Goal: Book appointment/travel/reservation

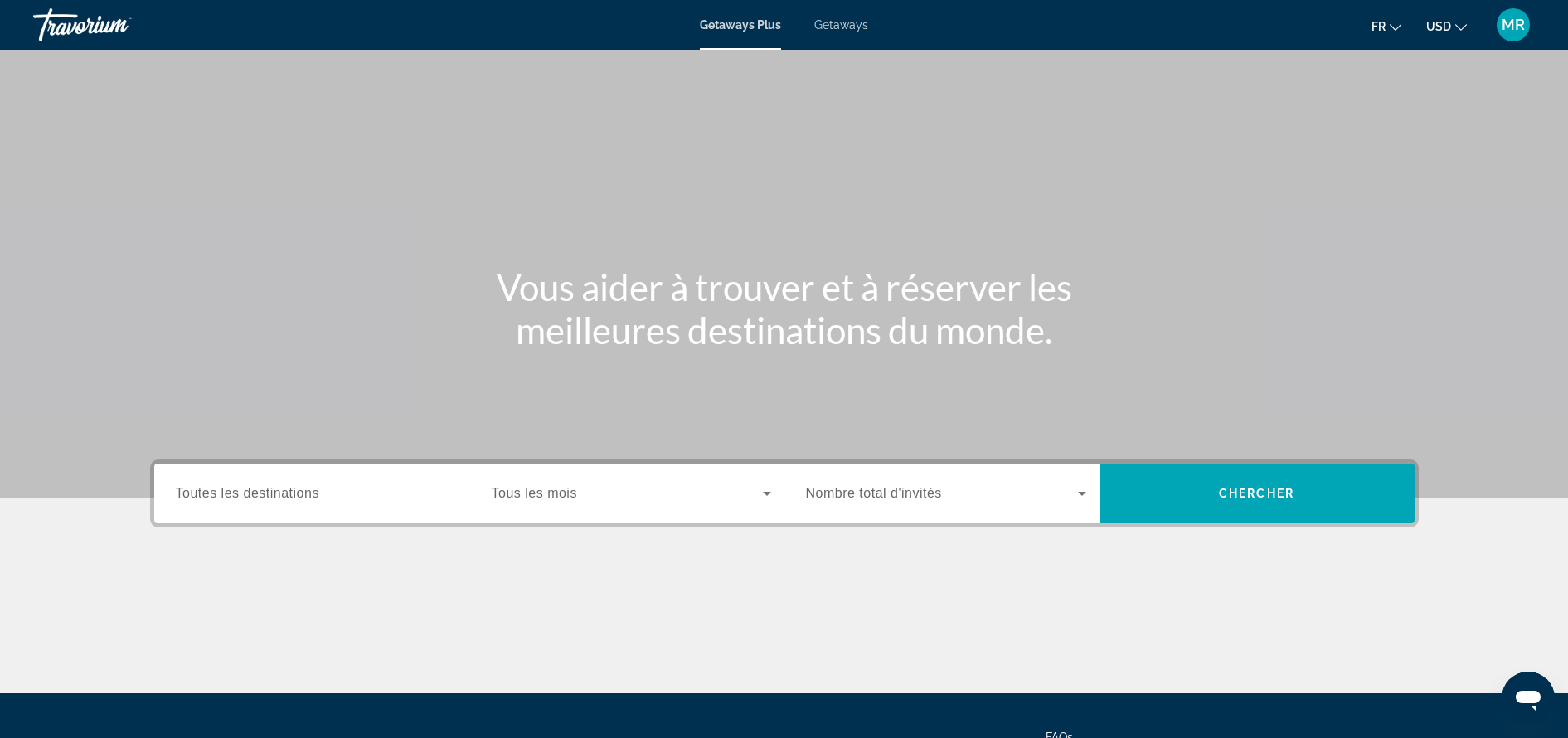
click at [425, 493] on input "Destination Toutes les destinations" at bounding box center [316, 494] width 280 height 20
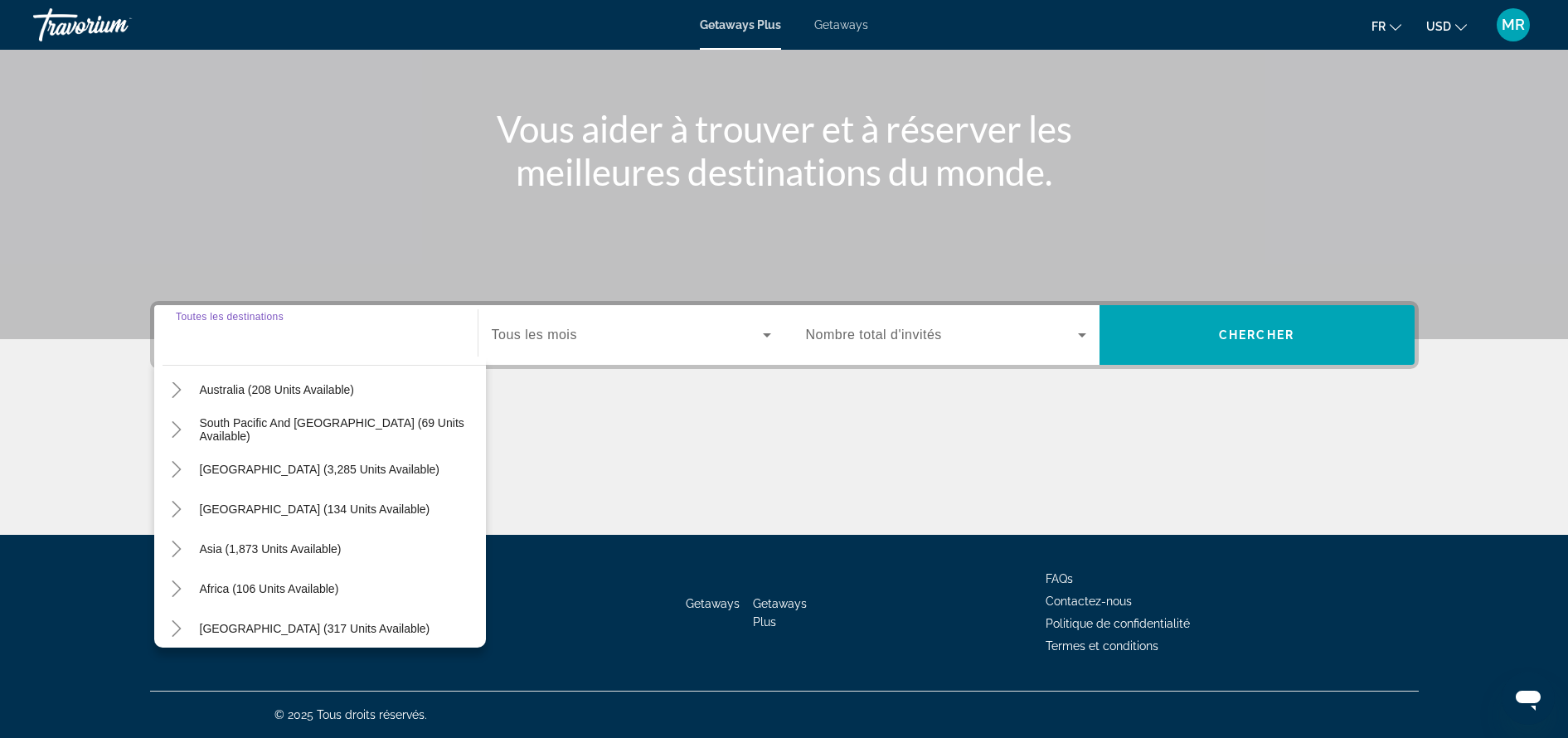
scroll to position [269, 0]
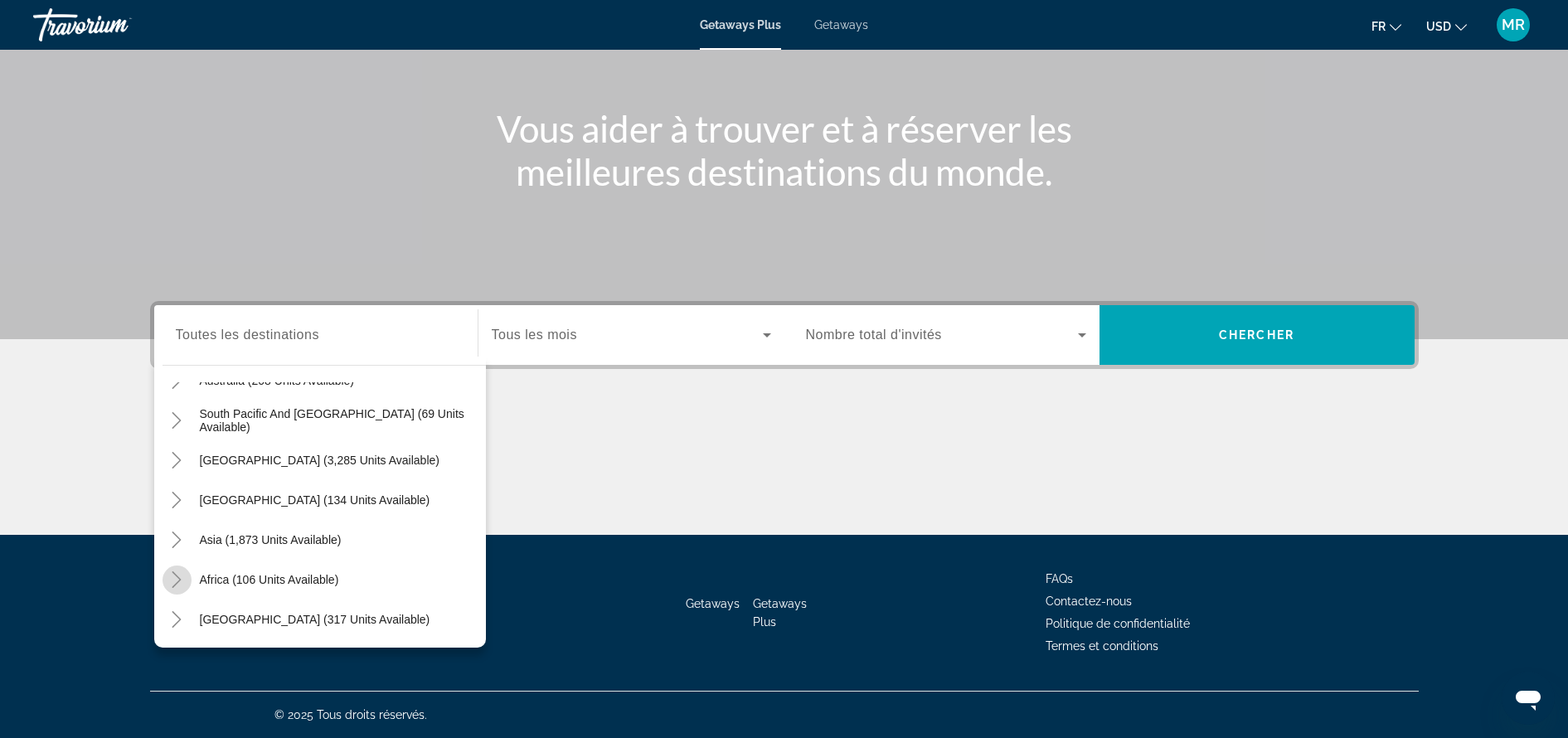
click at [179, 581] on icon "Toggle Africa (106 units available)" at bounding box center [177, 579] width 9 height 17
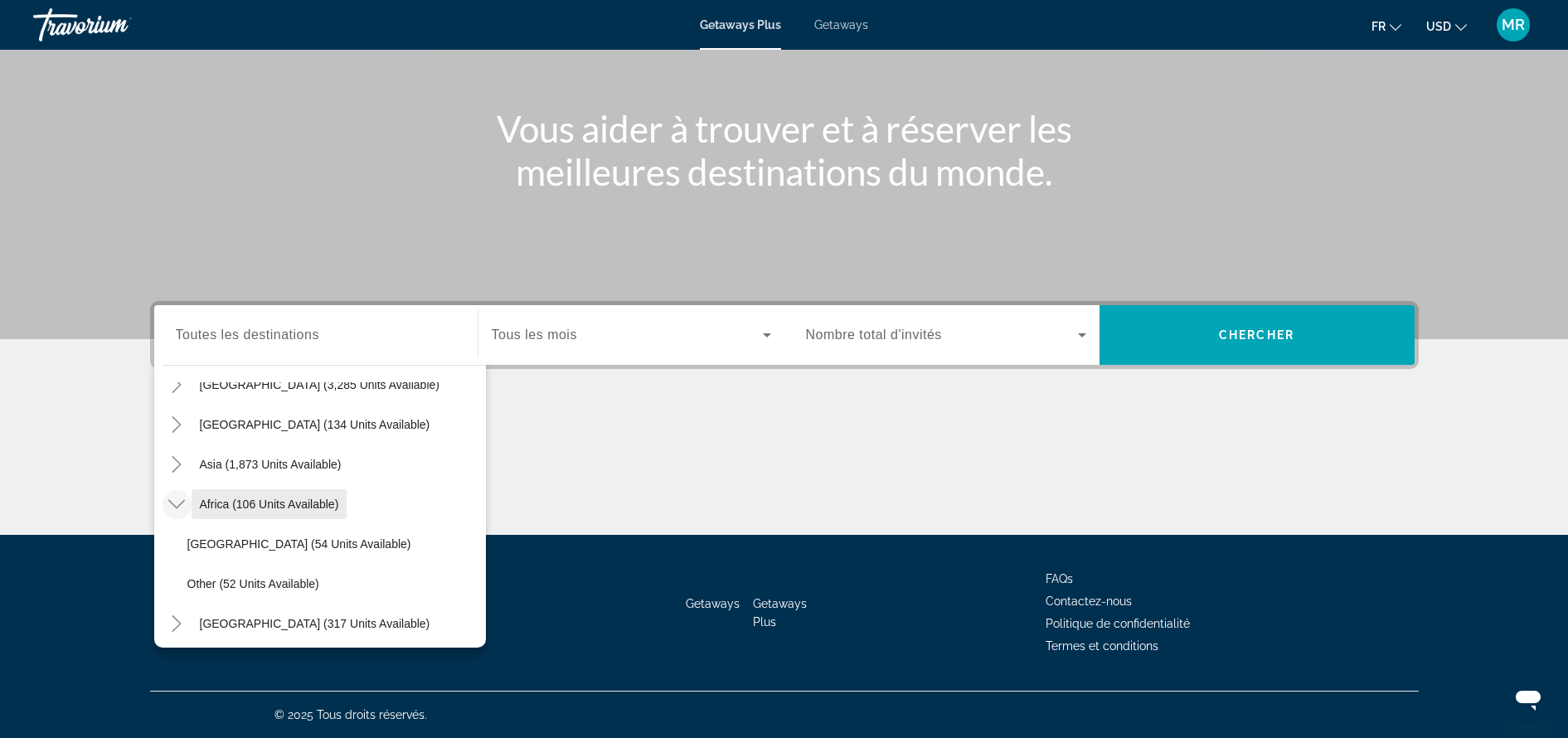
scroll to position [348, 0]
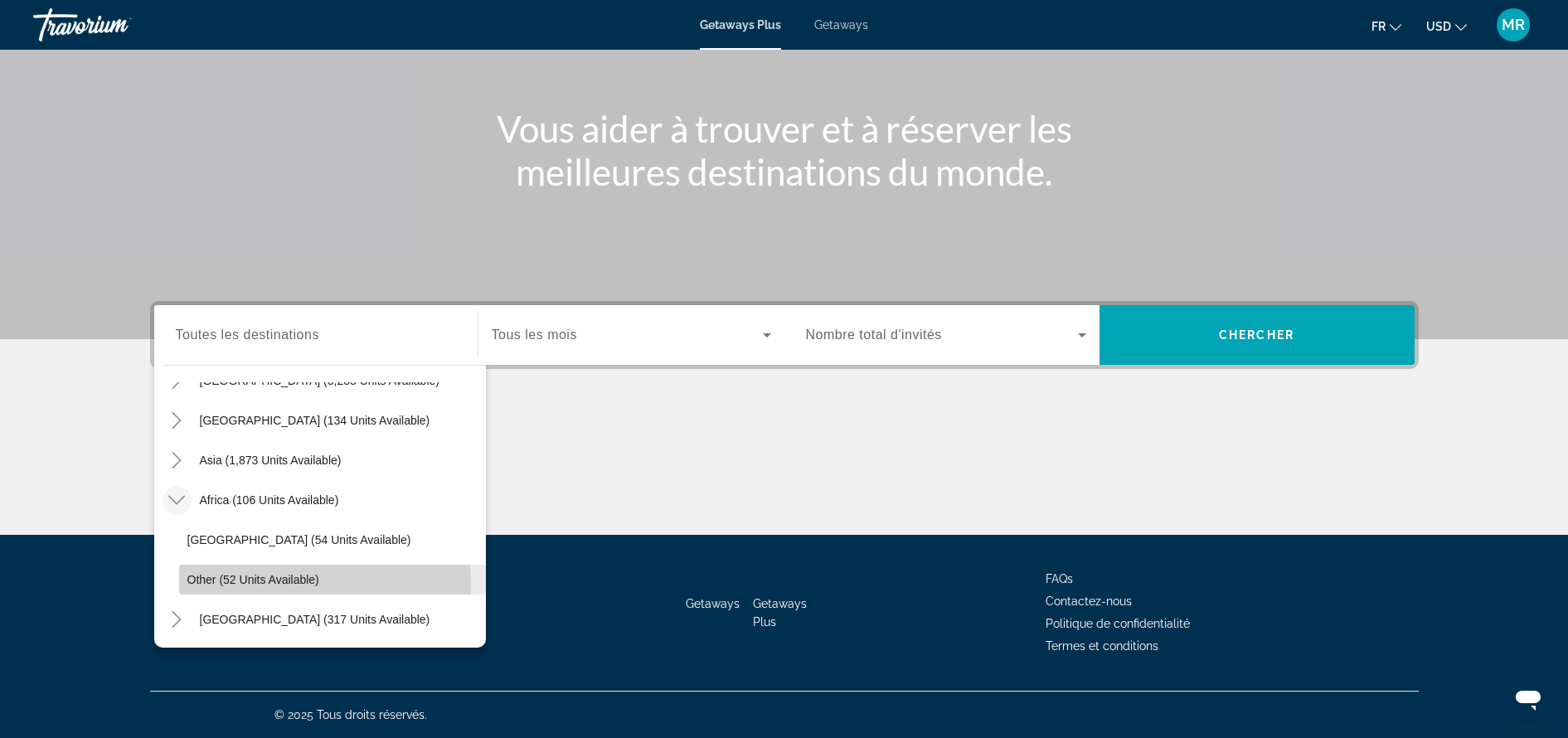
click at [299, 585] on span "Other (52 units available)" at bounding box center [253, 579] width 132 height 13
type input "**********"
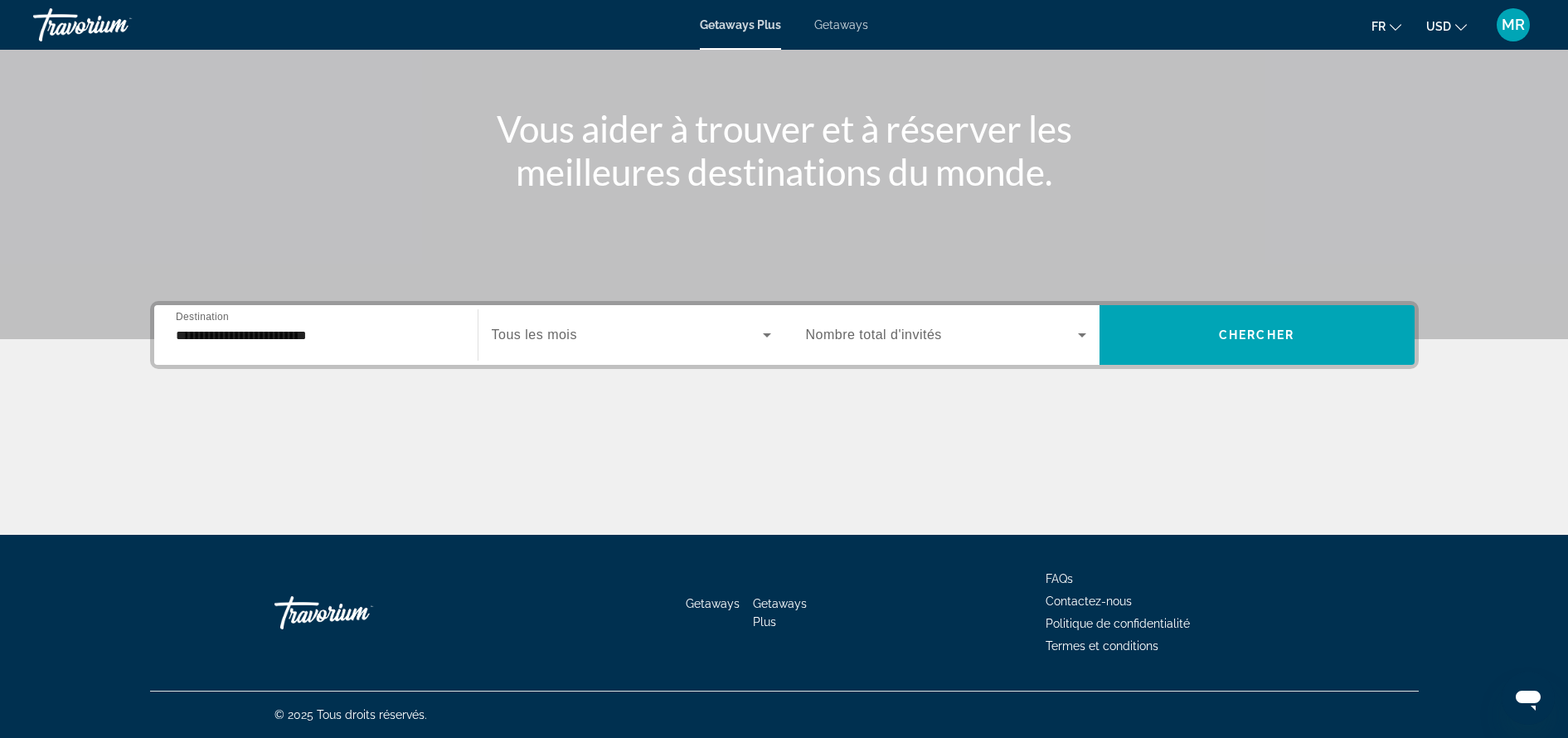
click at [616, 358] on div "Start Month Tous les mois" at bounding box center [630, 335] width 306 height 60
click at [636, 341] on span "Search widget" at bounding box center [628, 334] width 271 height 20
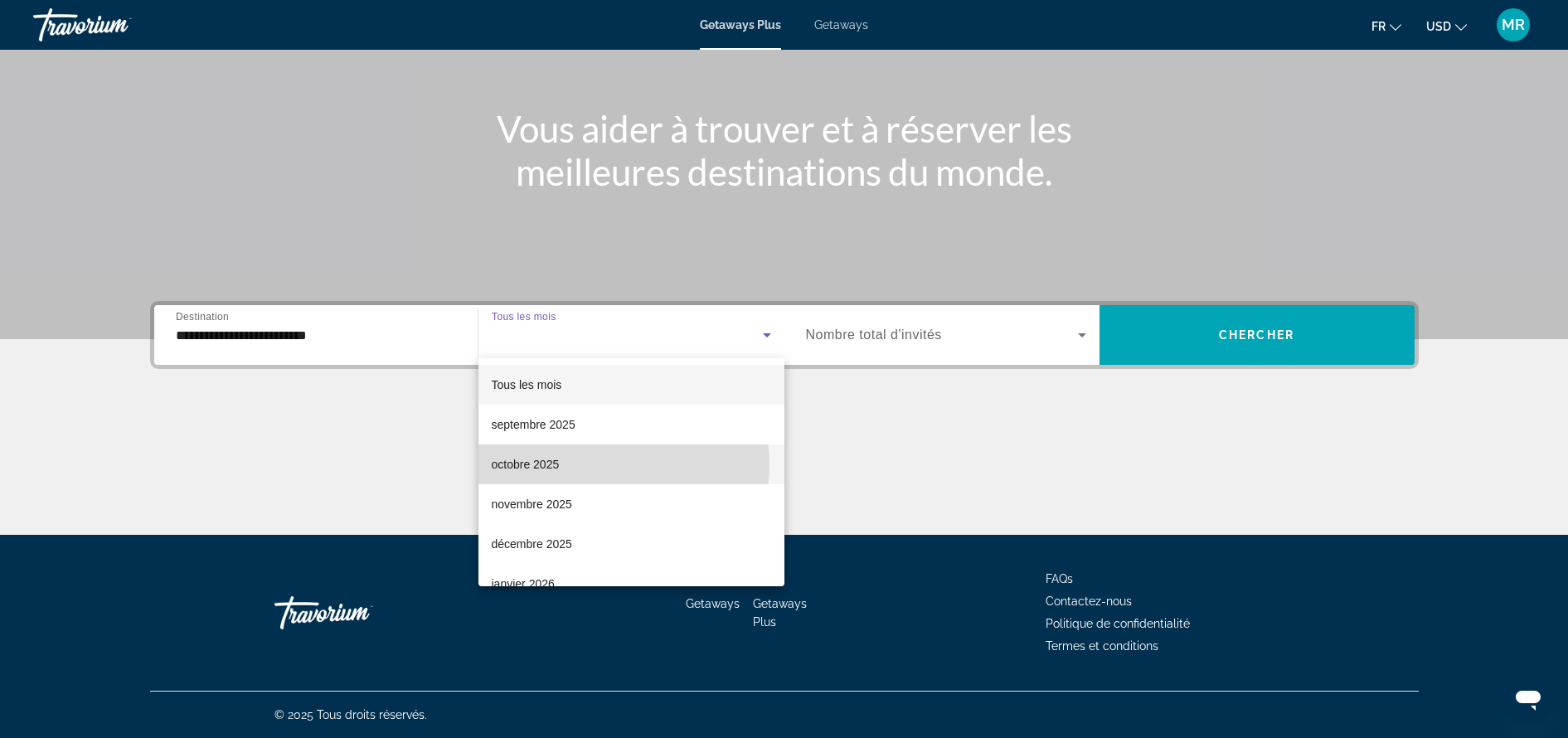
click at [605, 465] on mat-option "octobre 2025" at bounding box center [630, 464] width 306 height 39
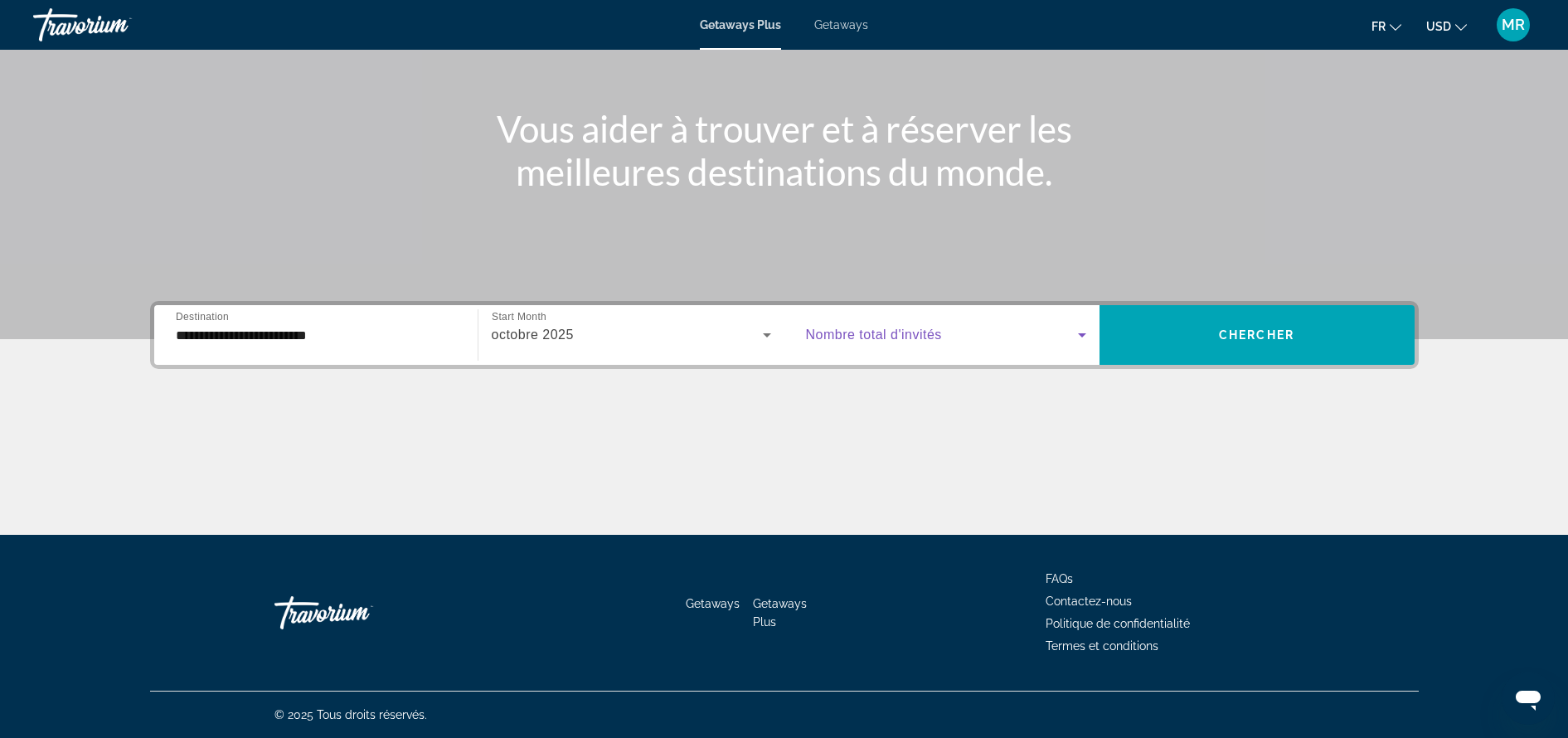
click at [1034, 338] on span "Search widget" at bounding box center [942, 334] width 272 height 20
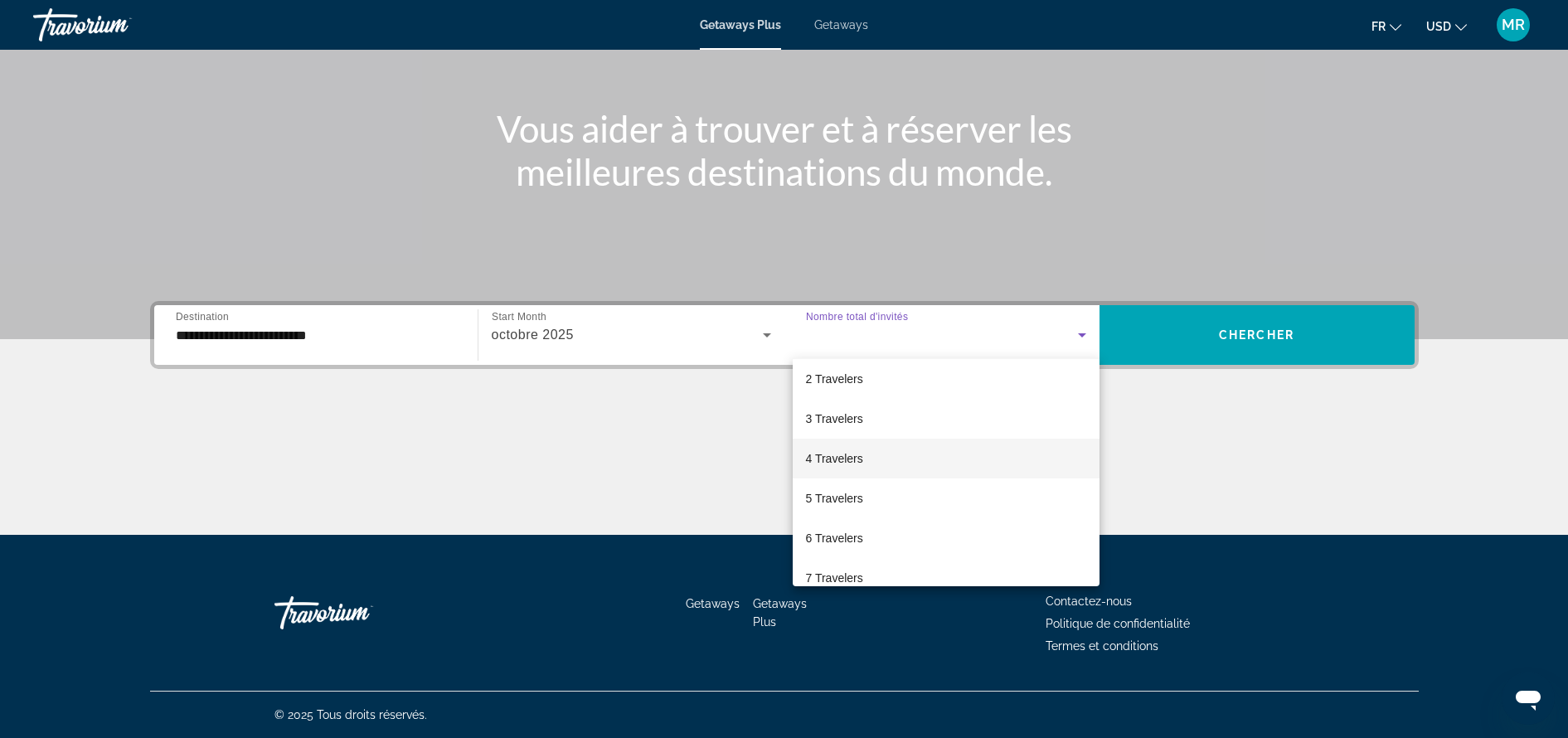
scroll to position [46, 0]
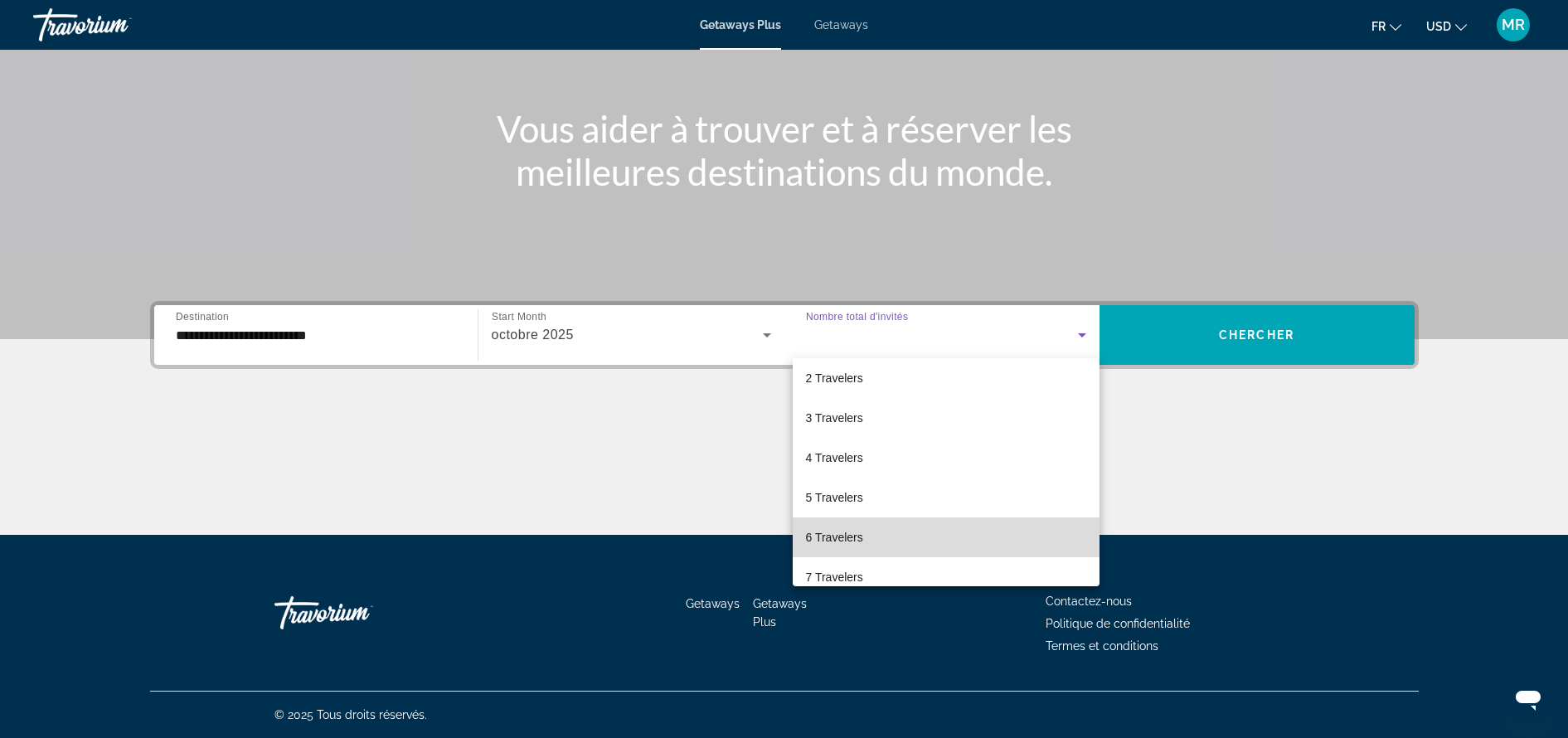
click at [958, 529] on mat-option "6 Travelers" at bounding box center [946, 537] width 306 height 39
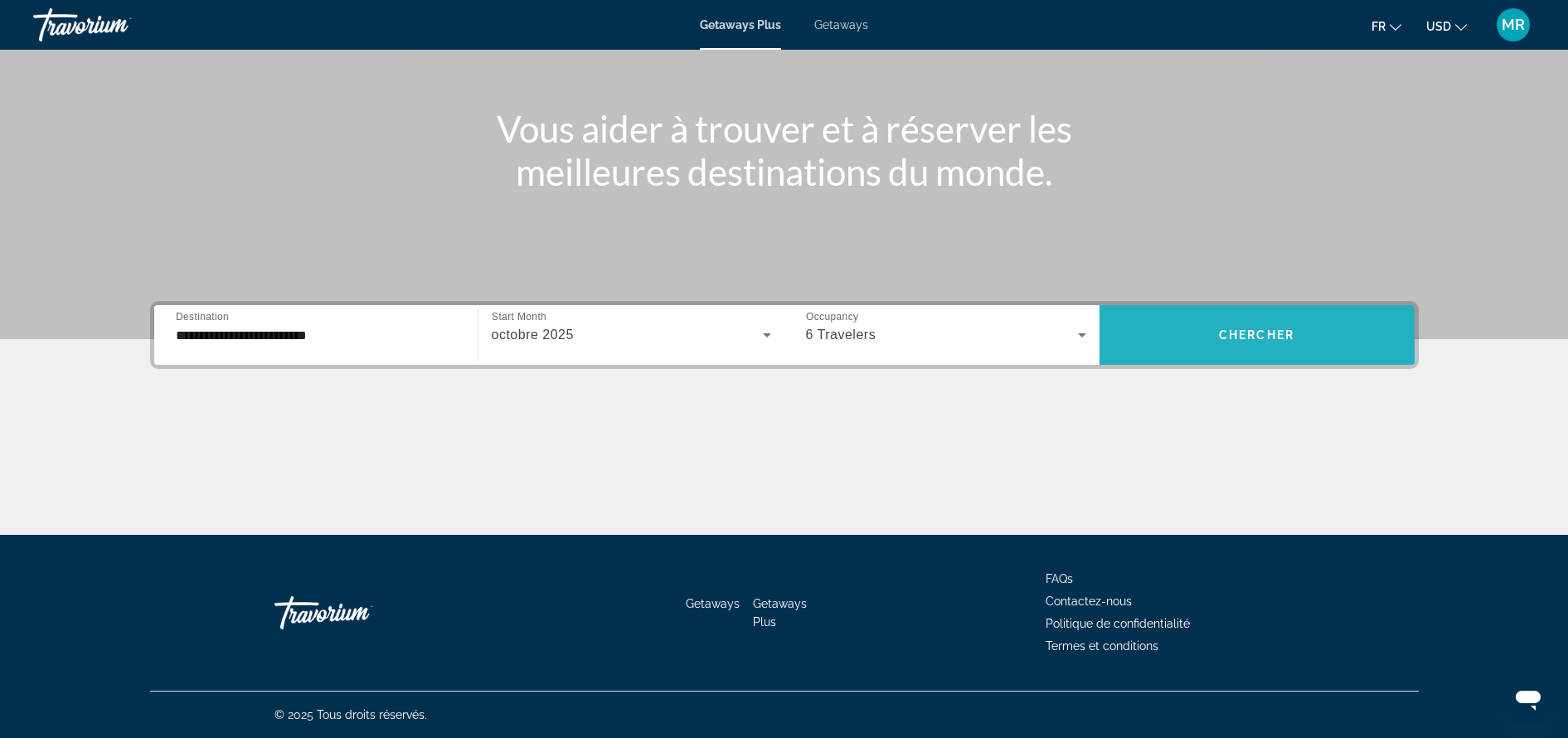
click at [1254, 334] on span "Chercher" at bounding box center [1256, 334] width 75 height 13
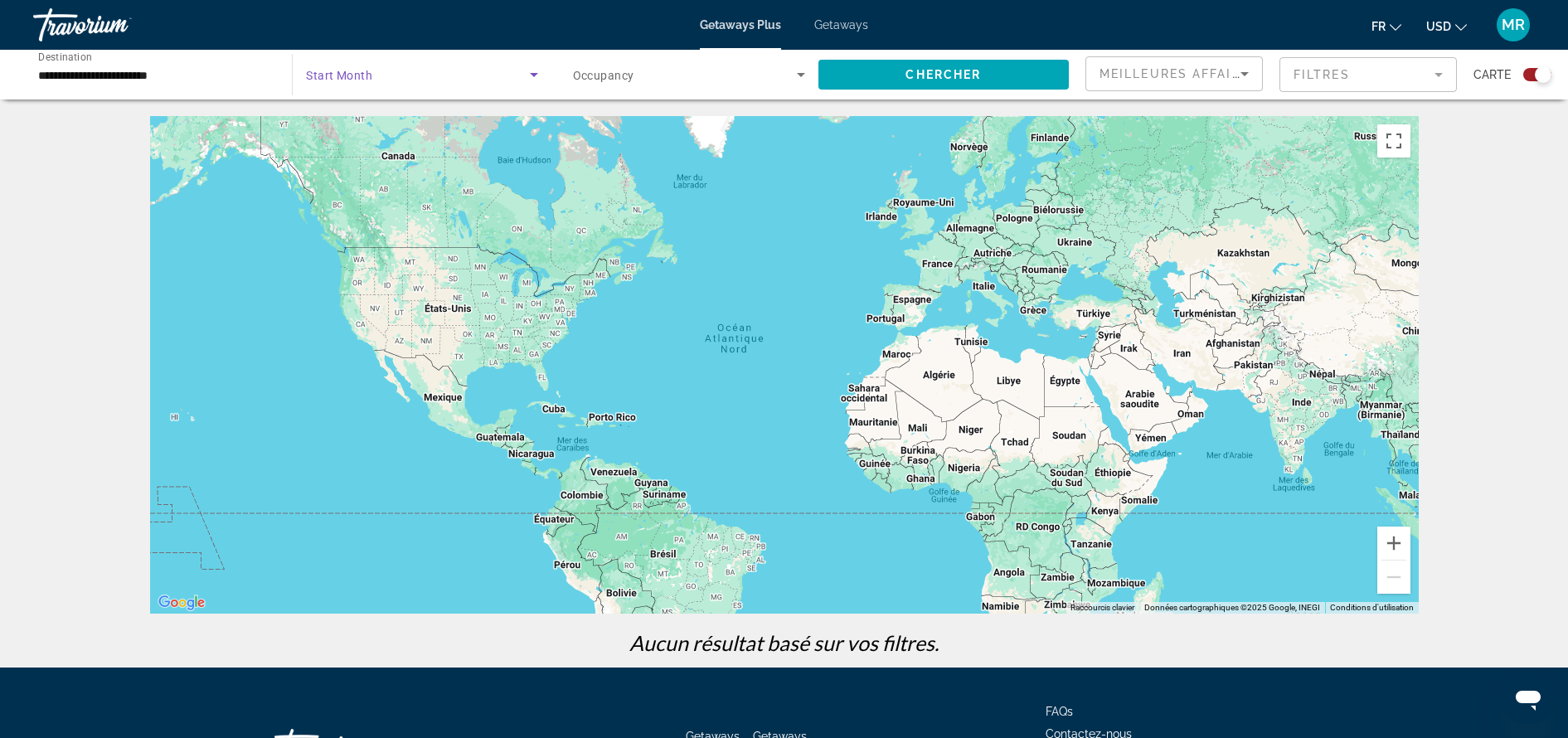
click at [472, 80] on span "Search widget" at bounding box center [417, 74] width 223 height 20
click at [448, 121] on mat-option "Tous les mois" at bounding box center [421, 123] width 258 height 39
click at [661, 72] on span "Search widget" at bounding box center [685, 74] width 224 height 20
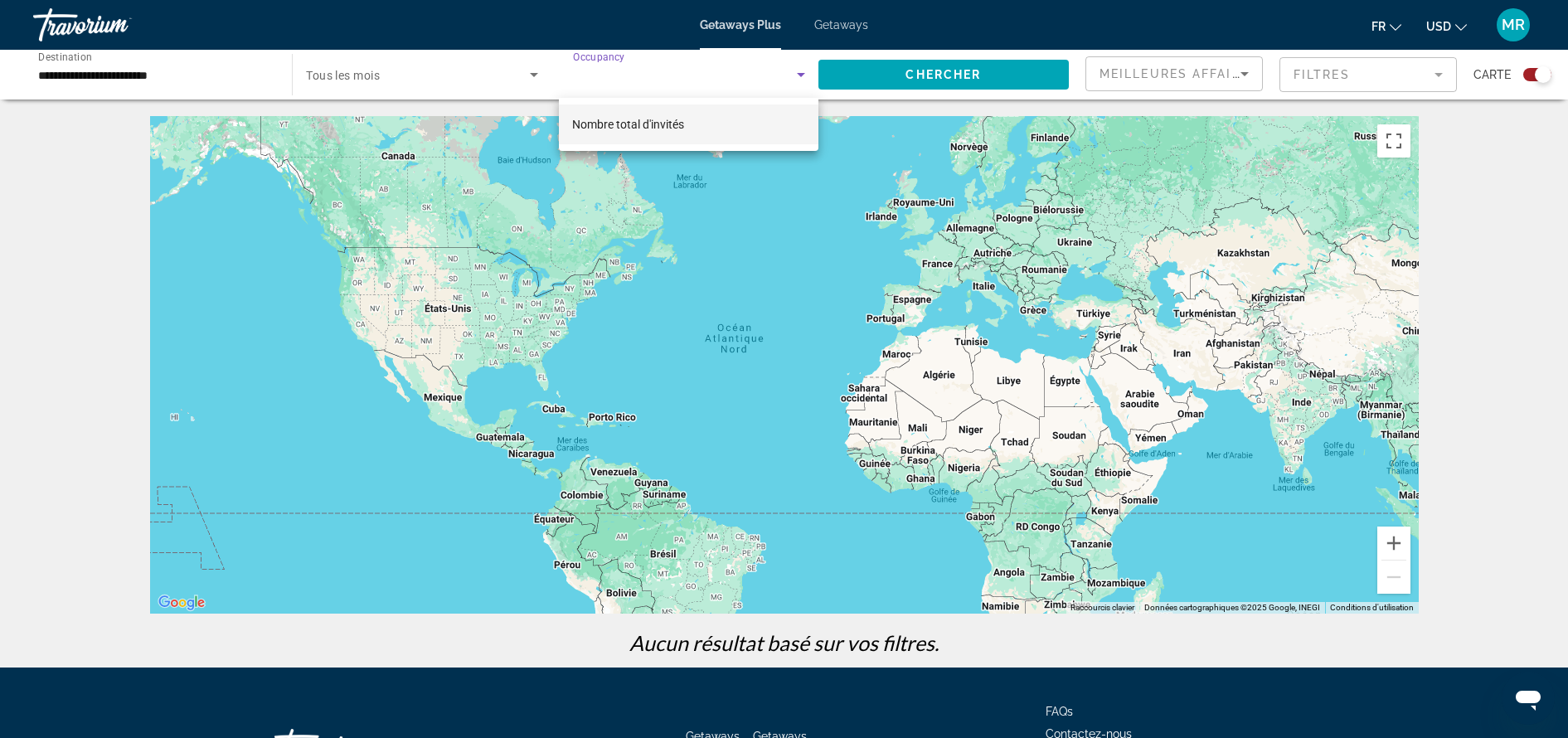
click at [1537, 74] on div at bounding box center [784, 369] width 1568 height 738
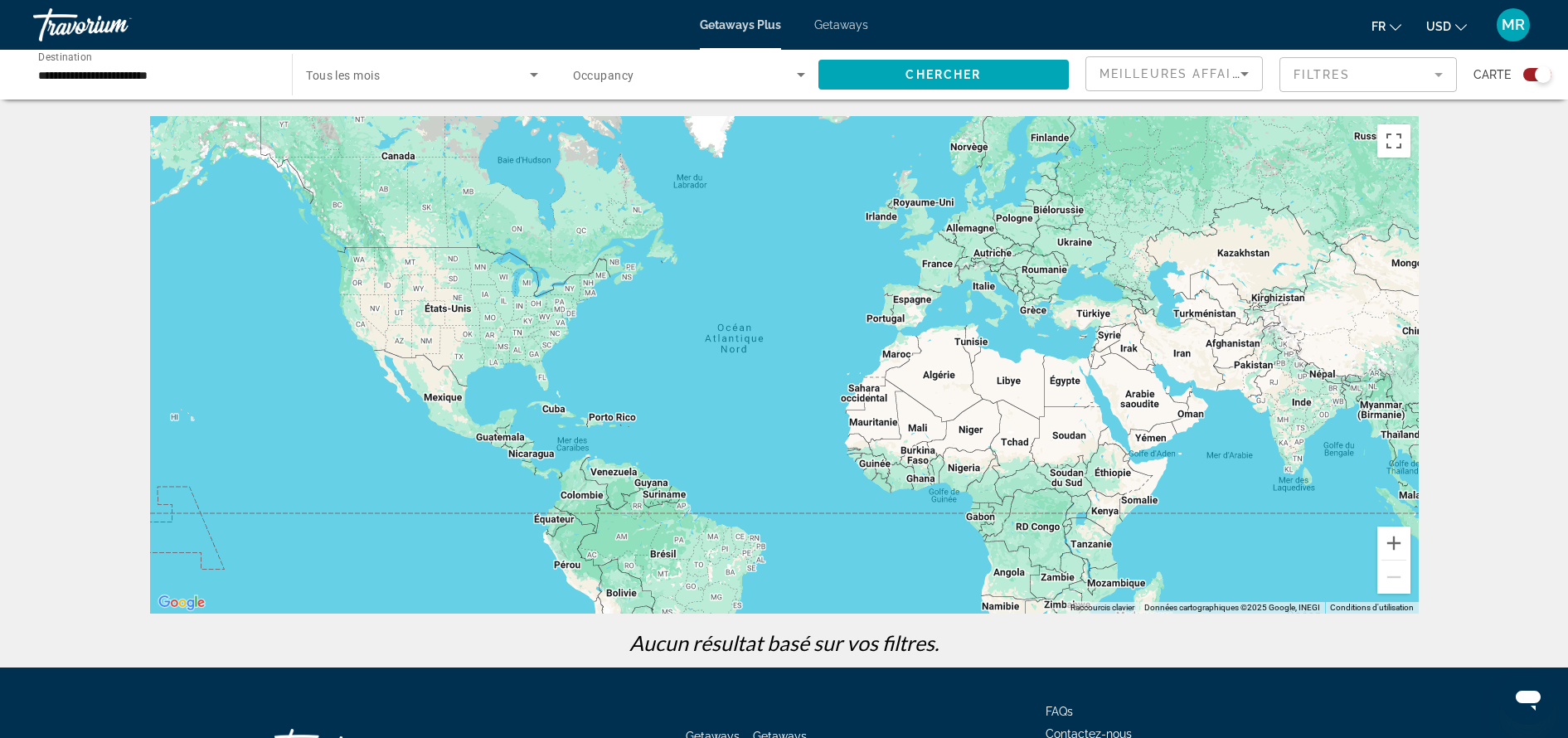
click at [1537, 74] on div "Search widget" at bounding box center [1543, 74] width 17 height 17
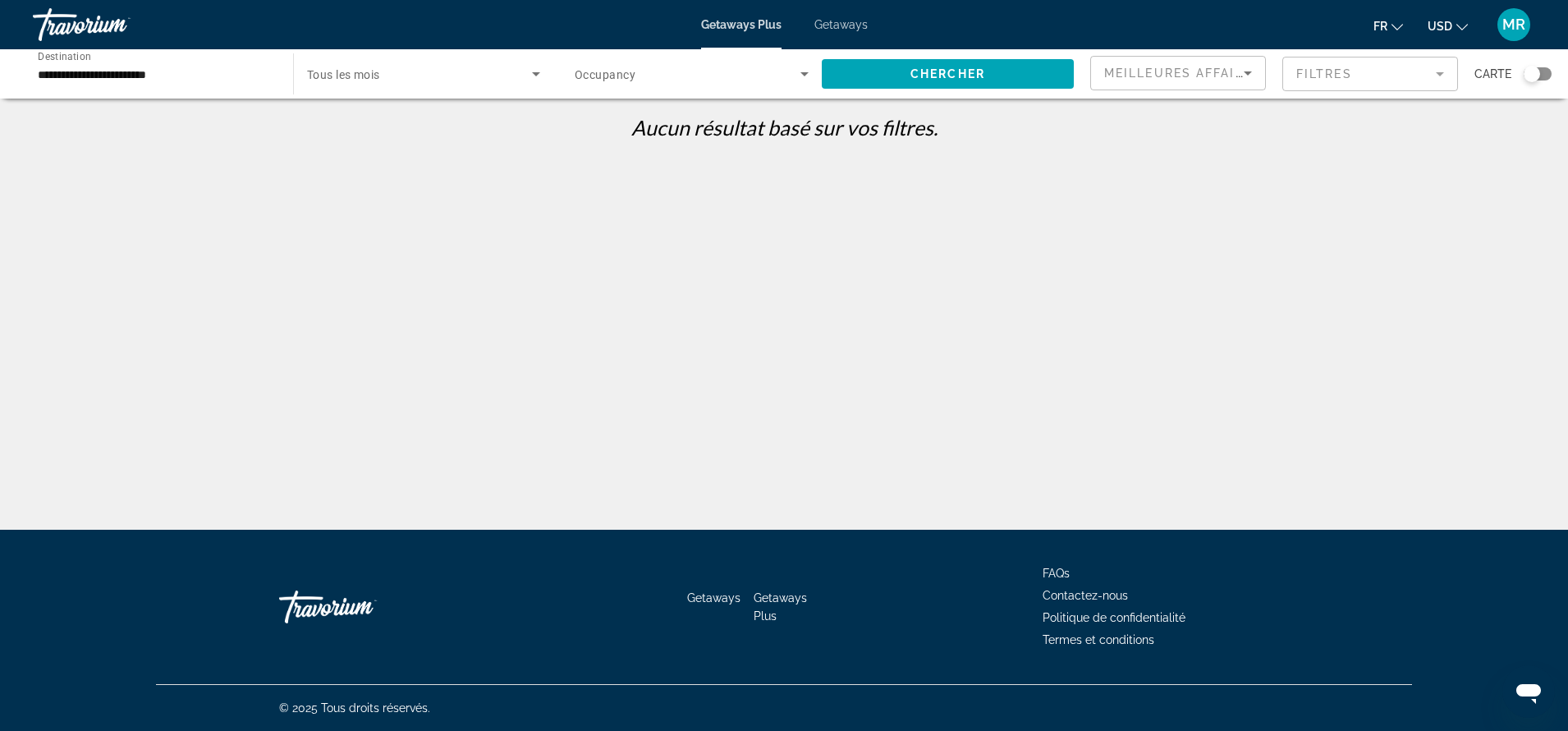
click at [202, 89] on div "**********" at bounding box center [155, 75] width 234 height 47
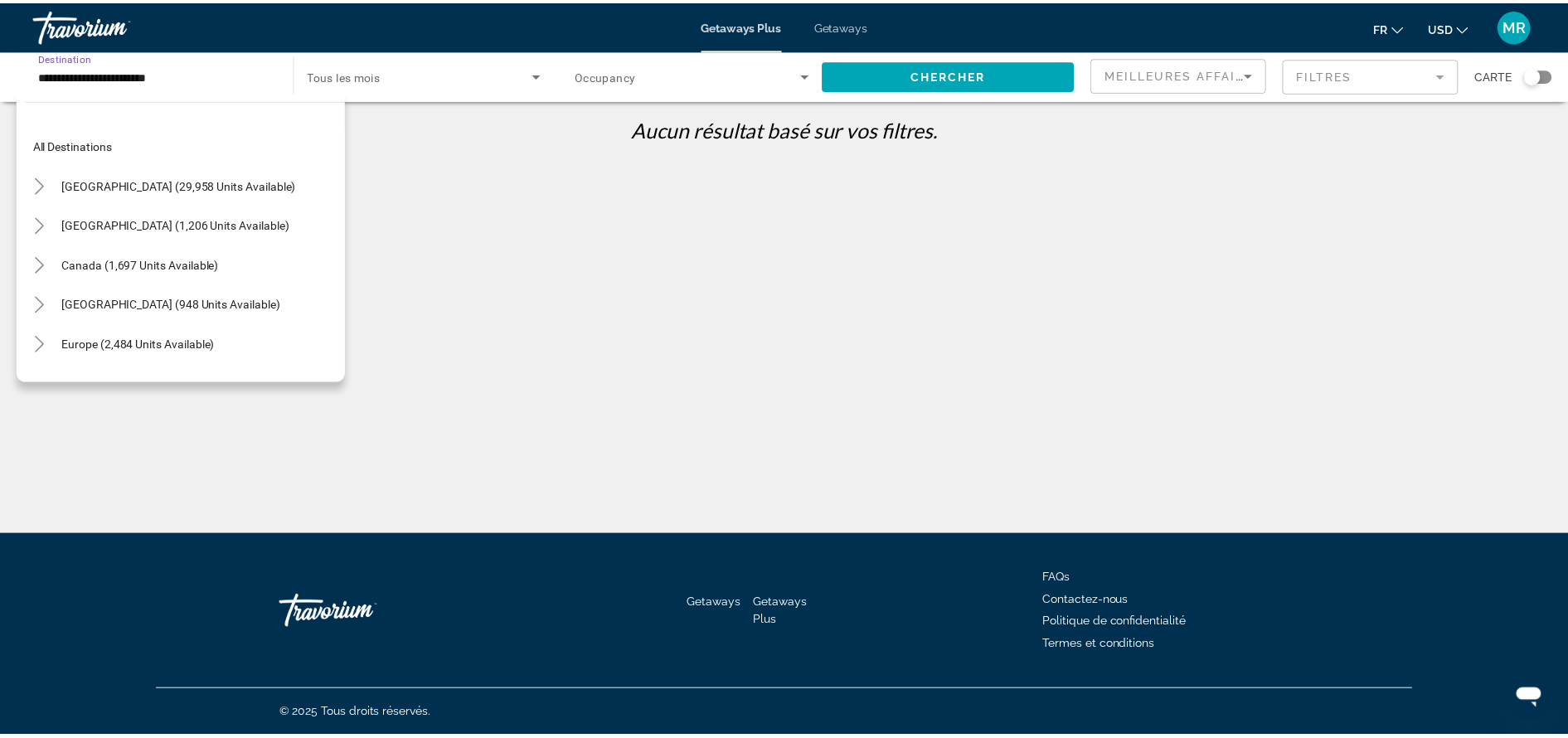
scroll to position [348, 0]
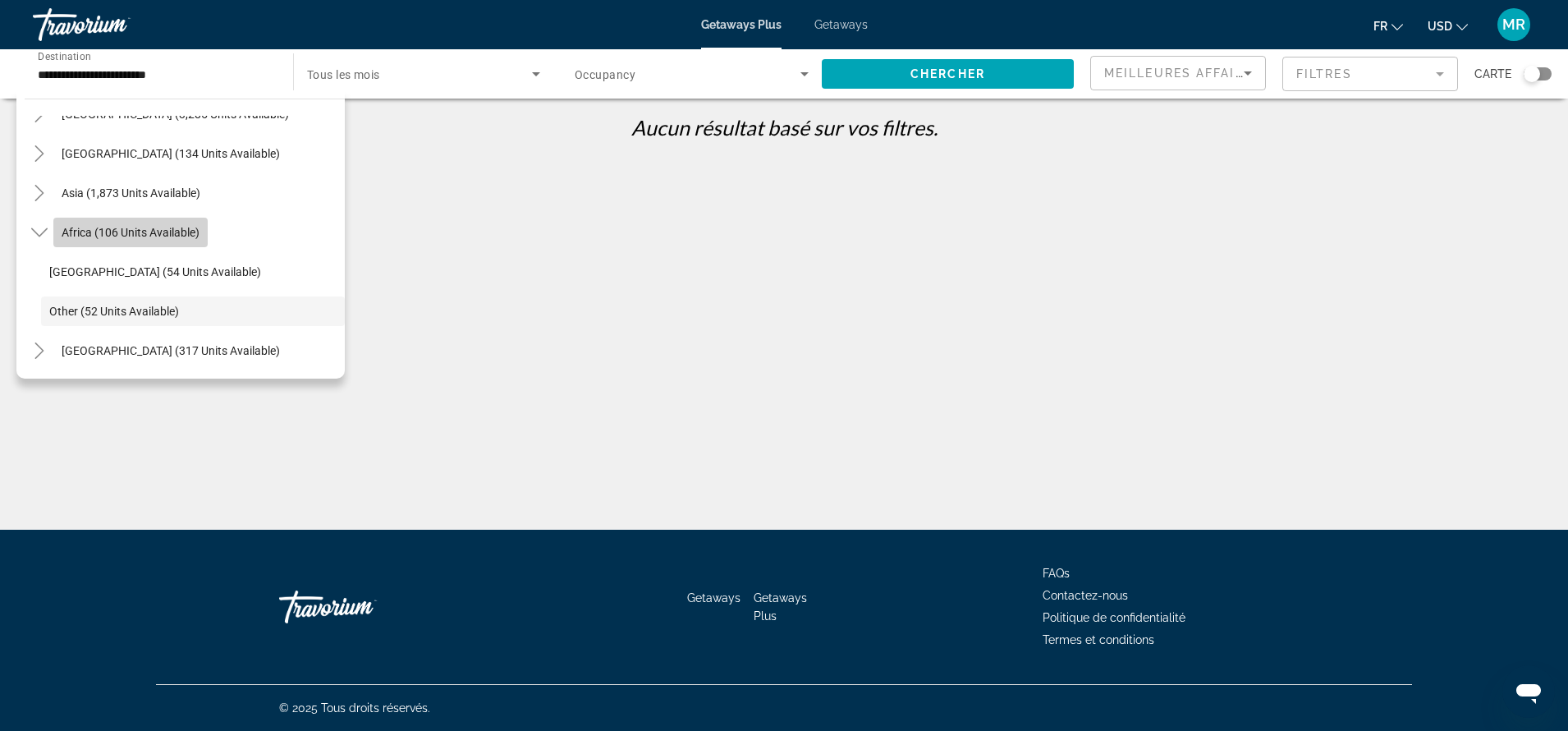
click at [146, 225] on span "Search widget" at bounding box center [131, 232] width 154 height 39
type input "**********"
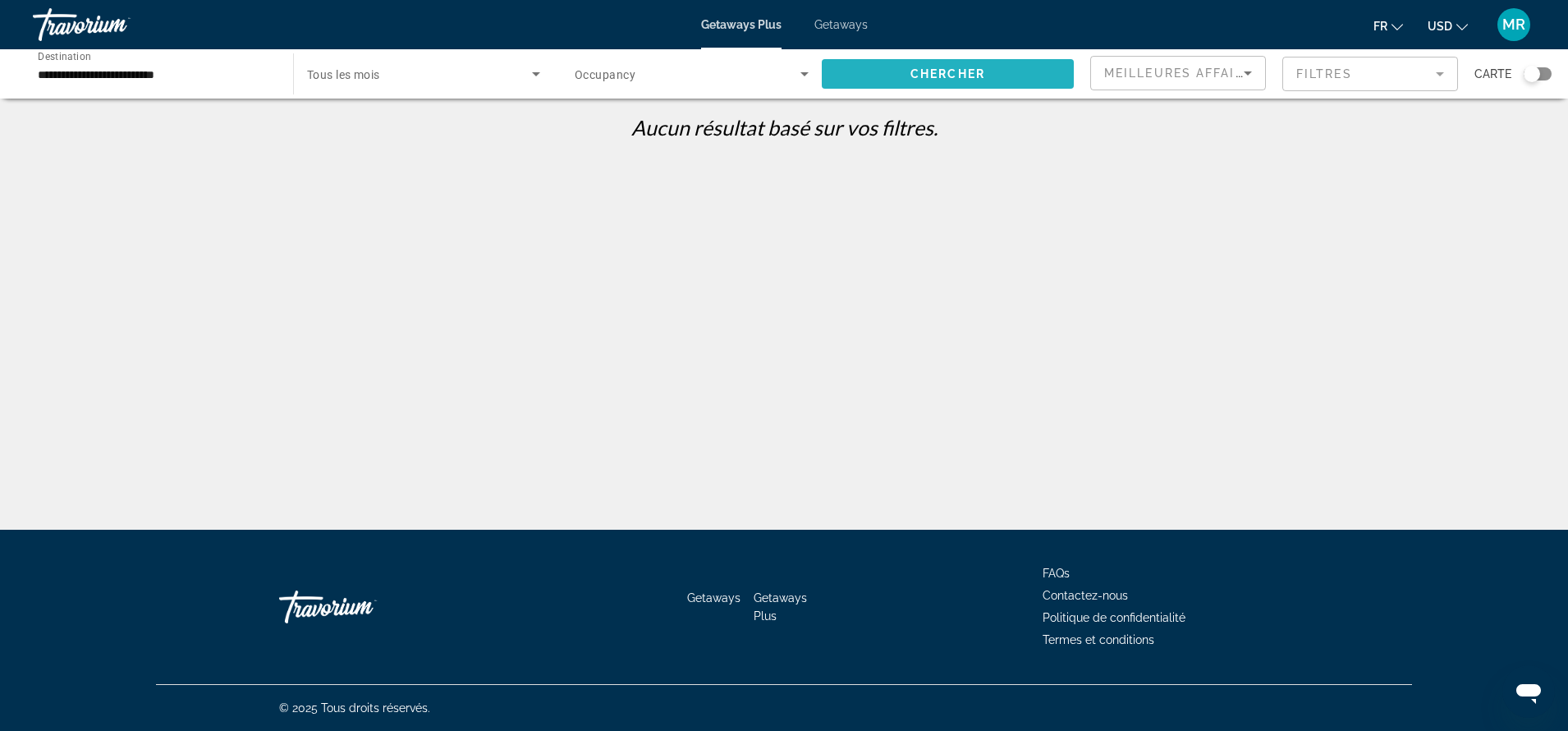
click at [921, 69] on span "Chercher" at bounding box center [947, 74] width 75 height 13
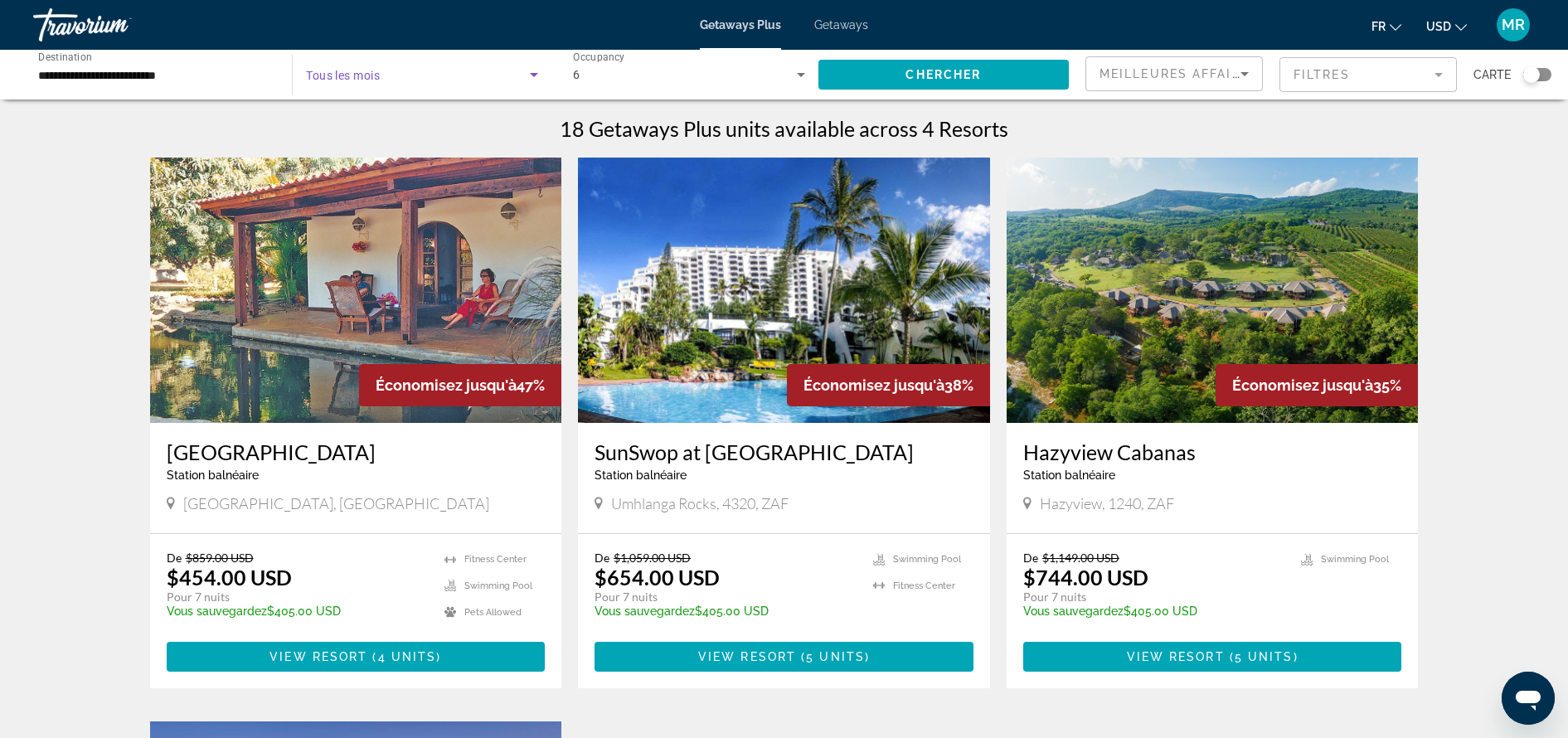
click at [415, 73] on span "Search widget" at bounding box center [417, 74] width 223 height 20
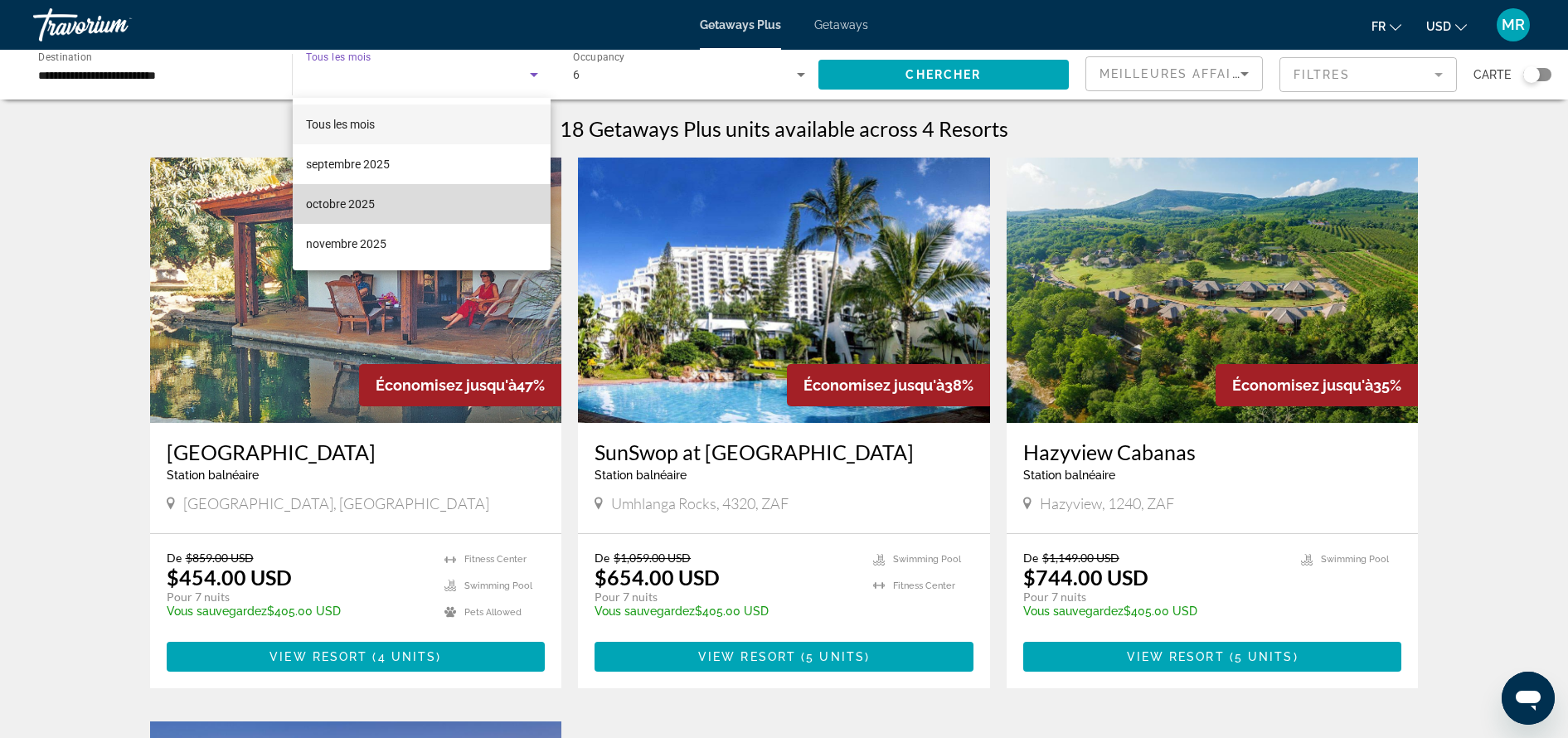
click at [423, 200] on mat-option "octobre 2025" at bounding box center [421, 203] width 258 height 39
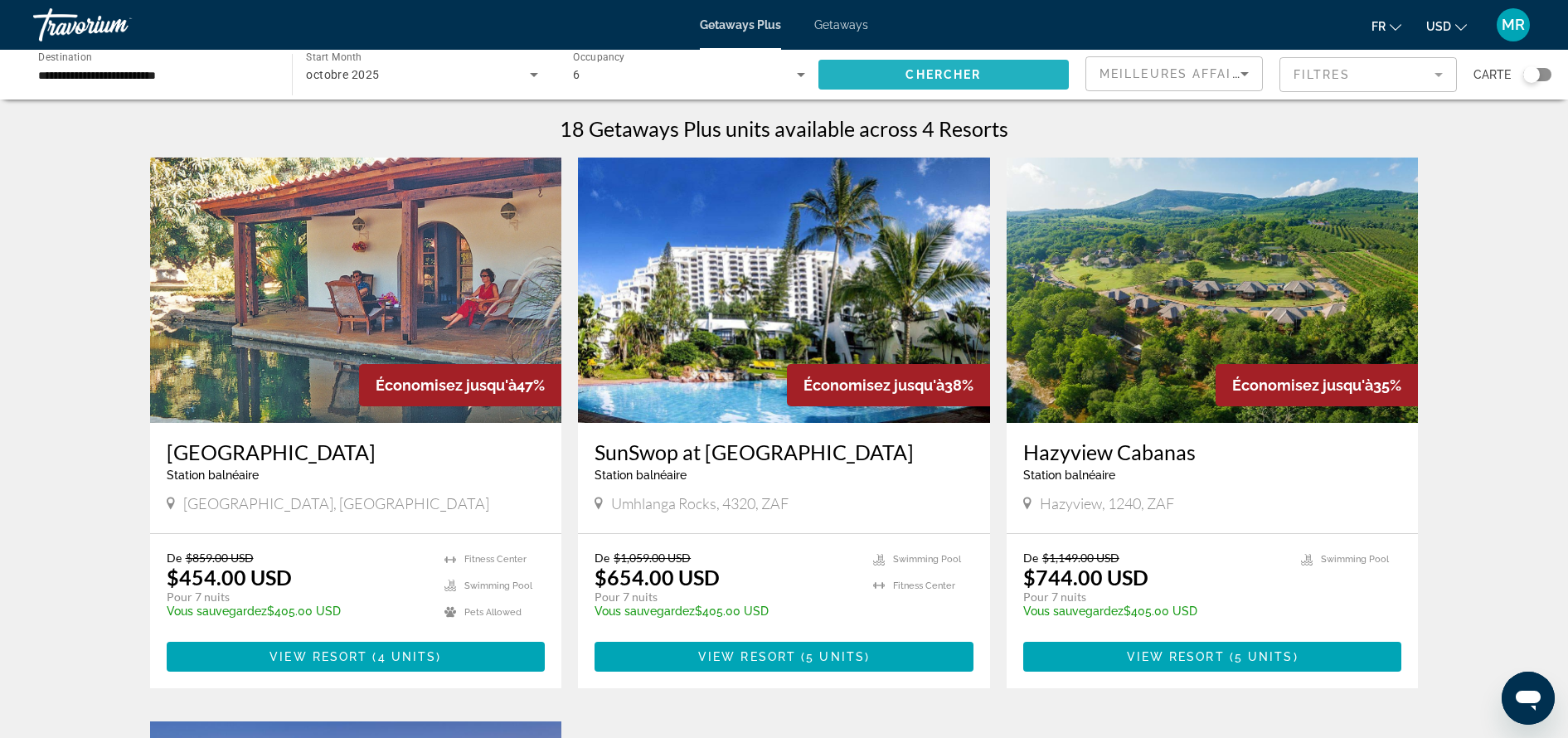
click at [902, 74] on span "Search widget" at bounding box center [944, 74] width 250 height 39
